Goal: Find specific page/section

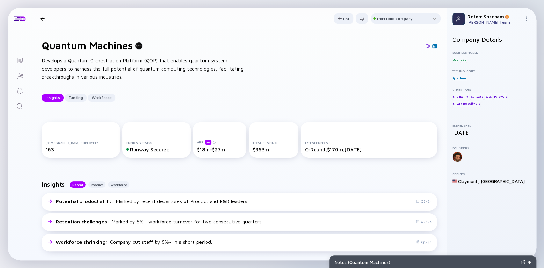
click at [42, 17] on div at bounding box center [42, 19] width 4 height 4
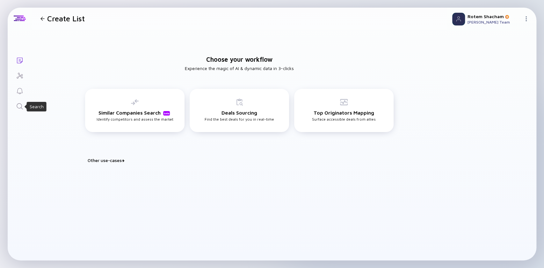
click at [18, 108] on icon "Search" at bounding box center [20, 107] width 8 height 8
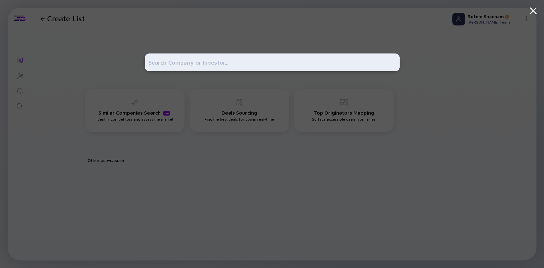
click at [206, 63] on input "text" at bounding box center [271, 62] width 247 height 11
type input "panax"
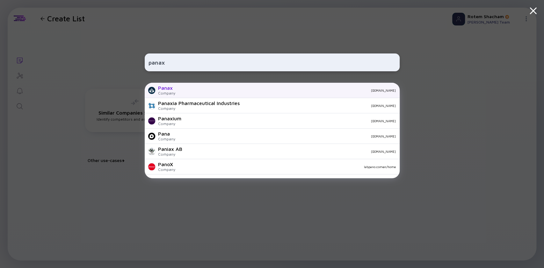
click at [168, 90] on div "Panax" at bounding box center [166, 88] width 17 height 6
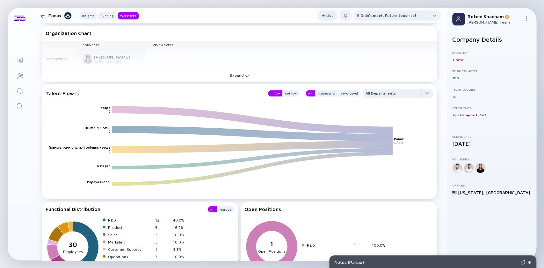
scroll to position [715, 0]
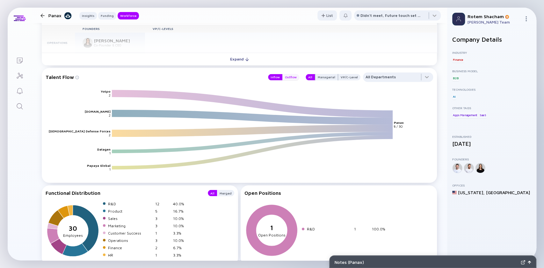
click at [289, 78] on div "Outflow" at bounding box center [290, 77] width 17 height 6
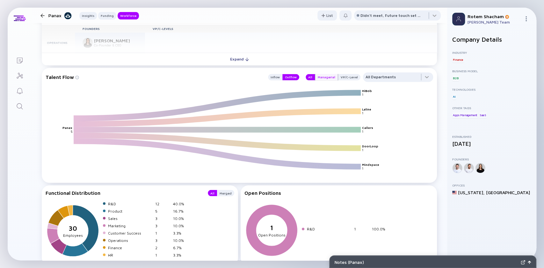
click at [316, 77] on div "Managerial" at bounding box center [326, 77] width 23 height 6
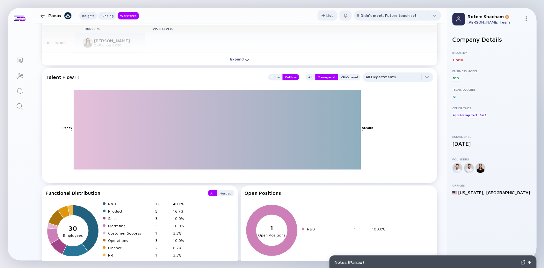
scroll to position [826, 0]
